Goal: Transaction & Acquisition: Purchase product/service

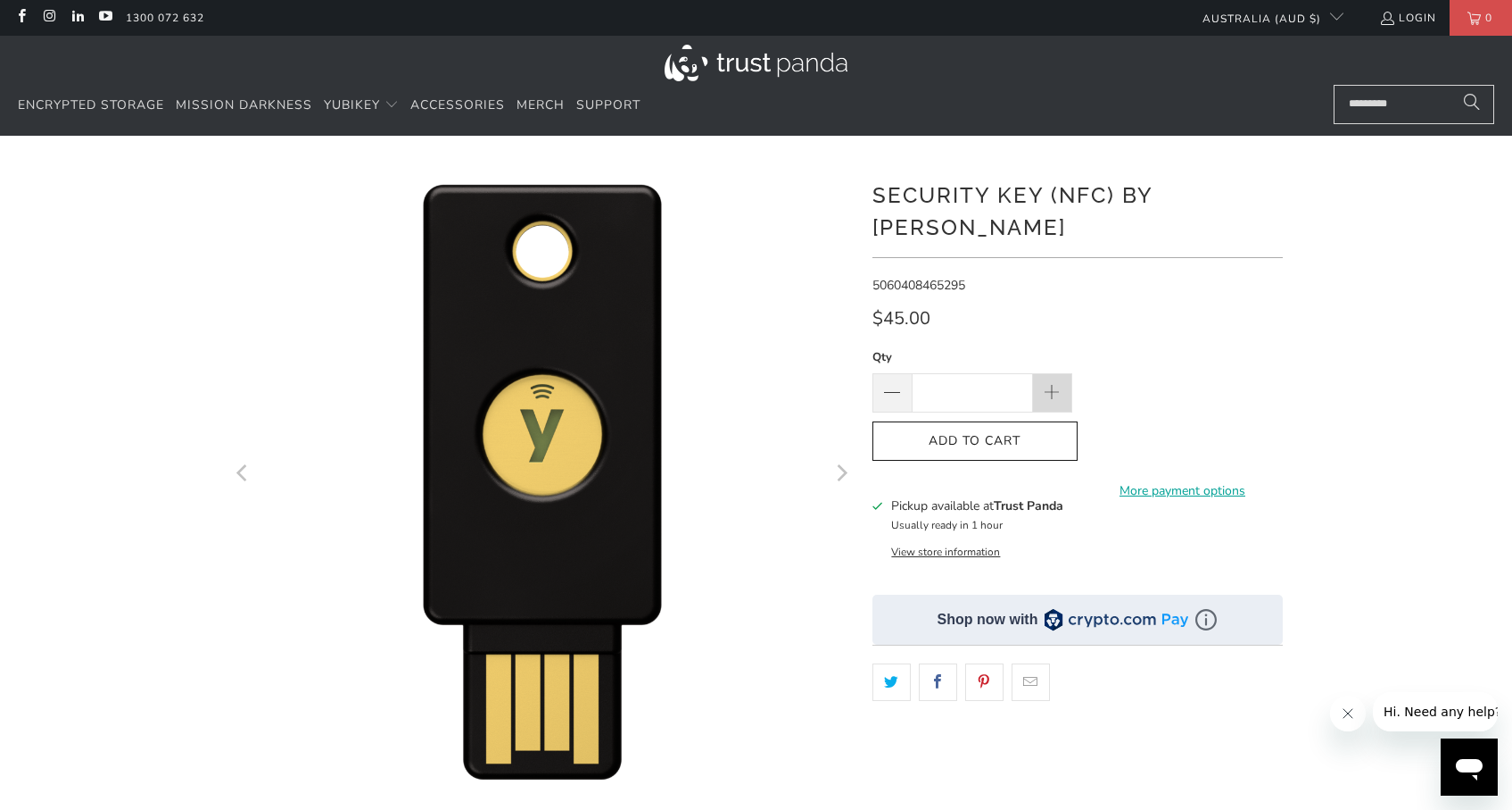
click at [1046, 384] on span at bounding box center [1052, 394] width 19 height 19
type input "*"
click at [1003, 427] on button "Add to Cart" at bounding box center [975, 441] width 206 height 41
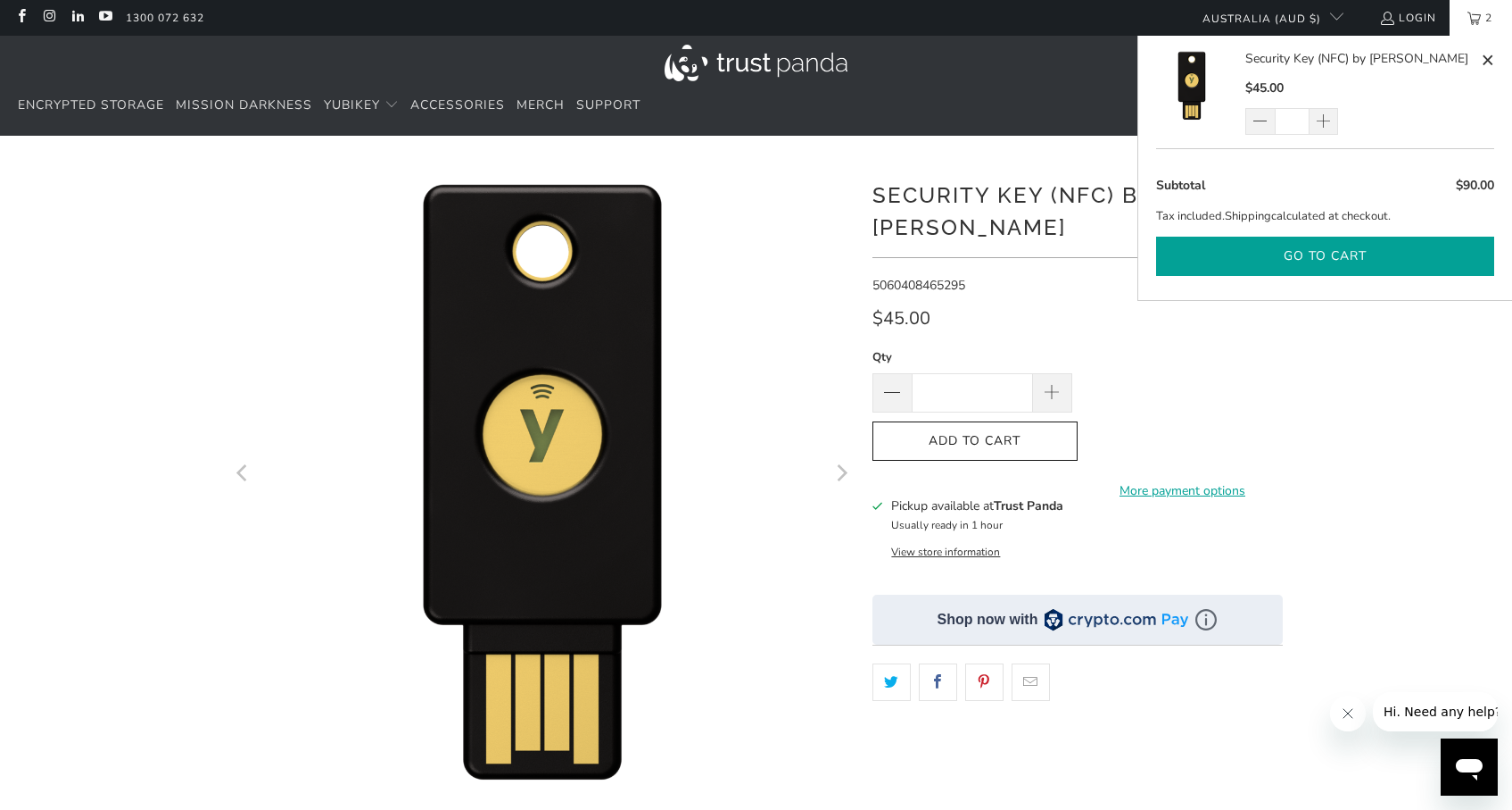
click at [1293, 252] on button "Go to cart" at bounding box center [1325, 257] width 338 height 41
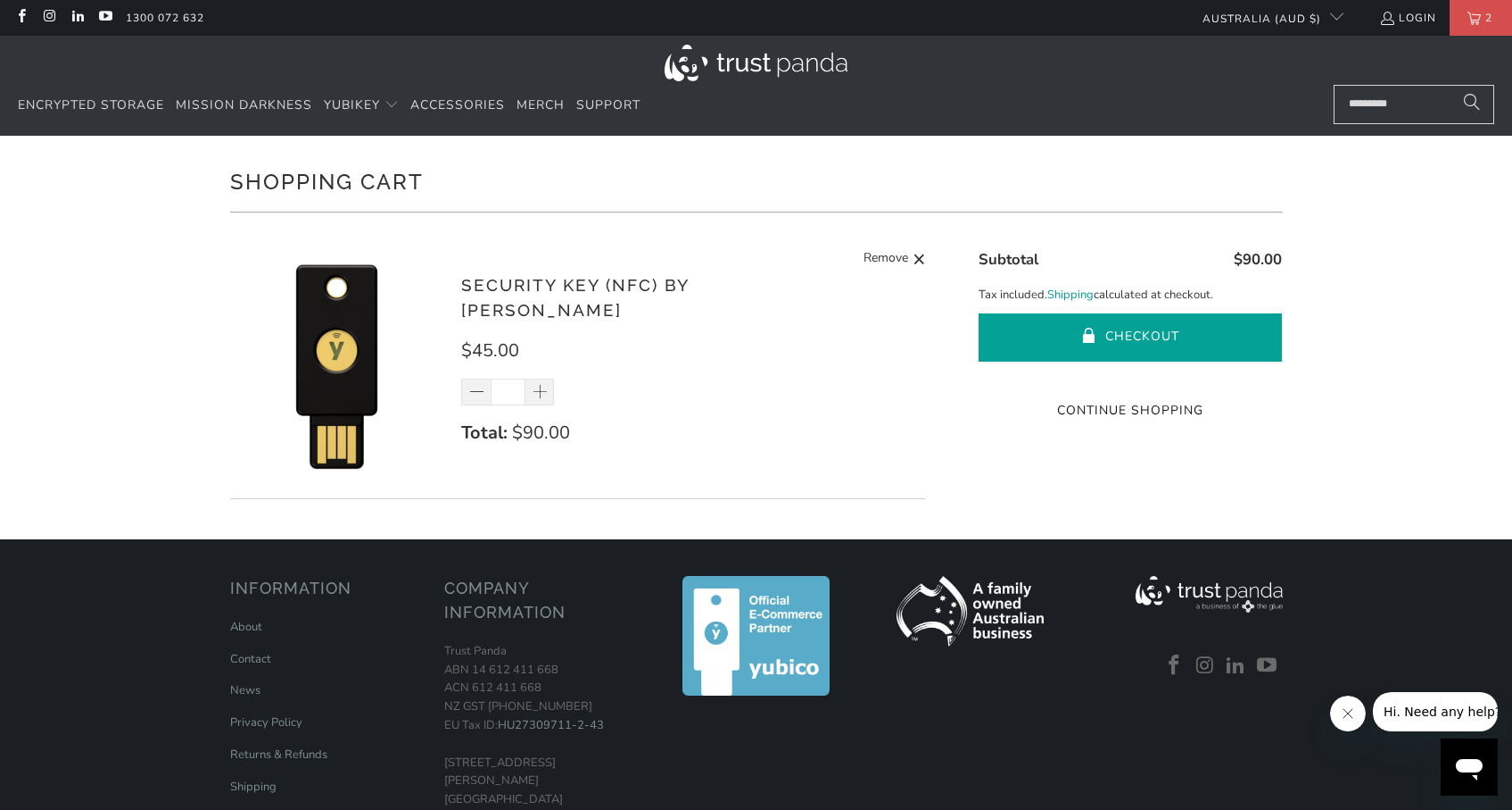
click at [1125, 324] on button "Checkout" at bounding box center [1130, 338] width 303 height 48
